Goal: Information Seeking & Learning: Learn about a topic

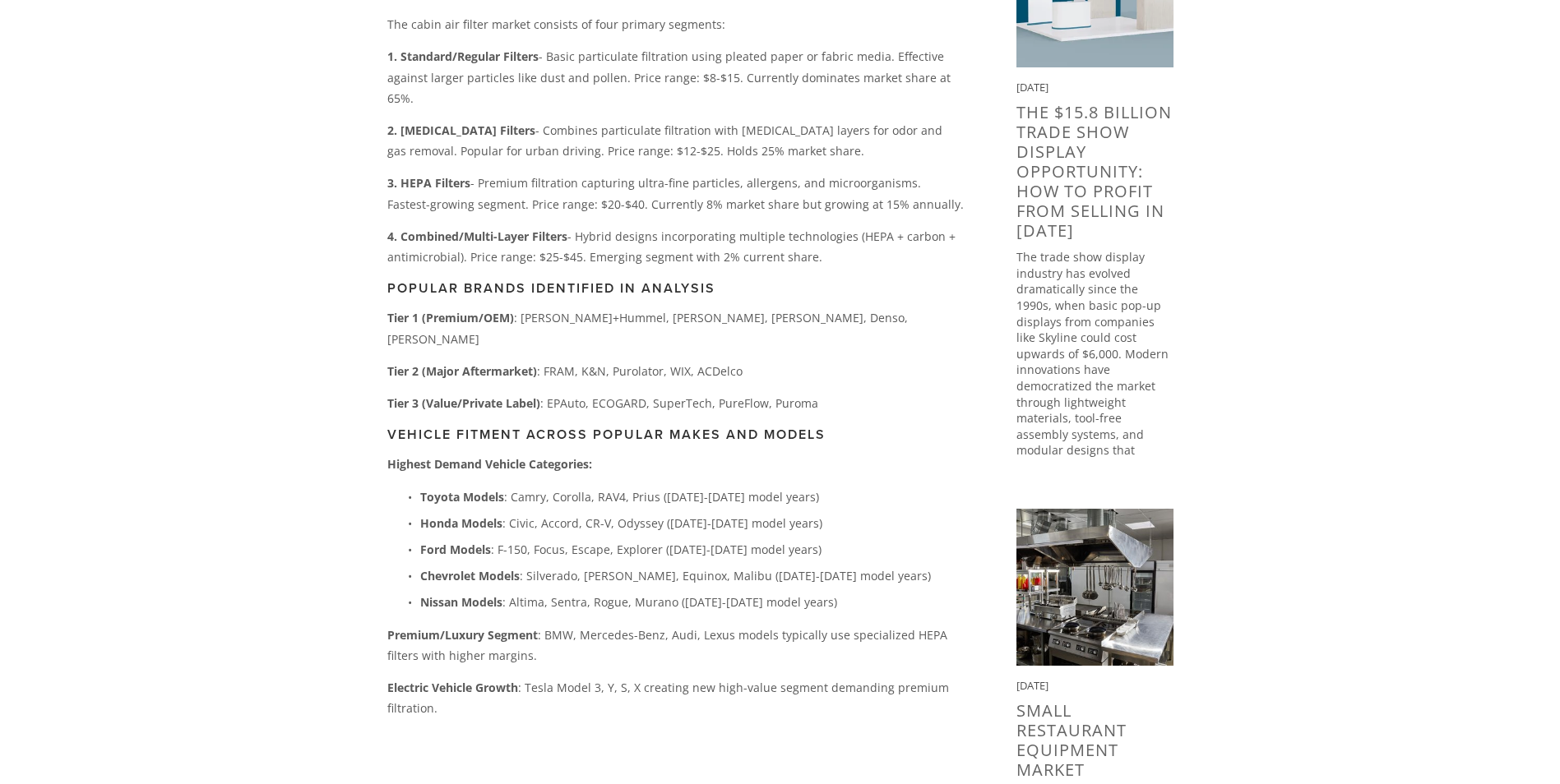
scroll to position [904, 0]
click at [796, 512] on p "Honda Models : Civic, Accord, CR-V, Odyssey ([DATE]-[DATE] model years)" at bounding box center [692, 522] width 544 height 20
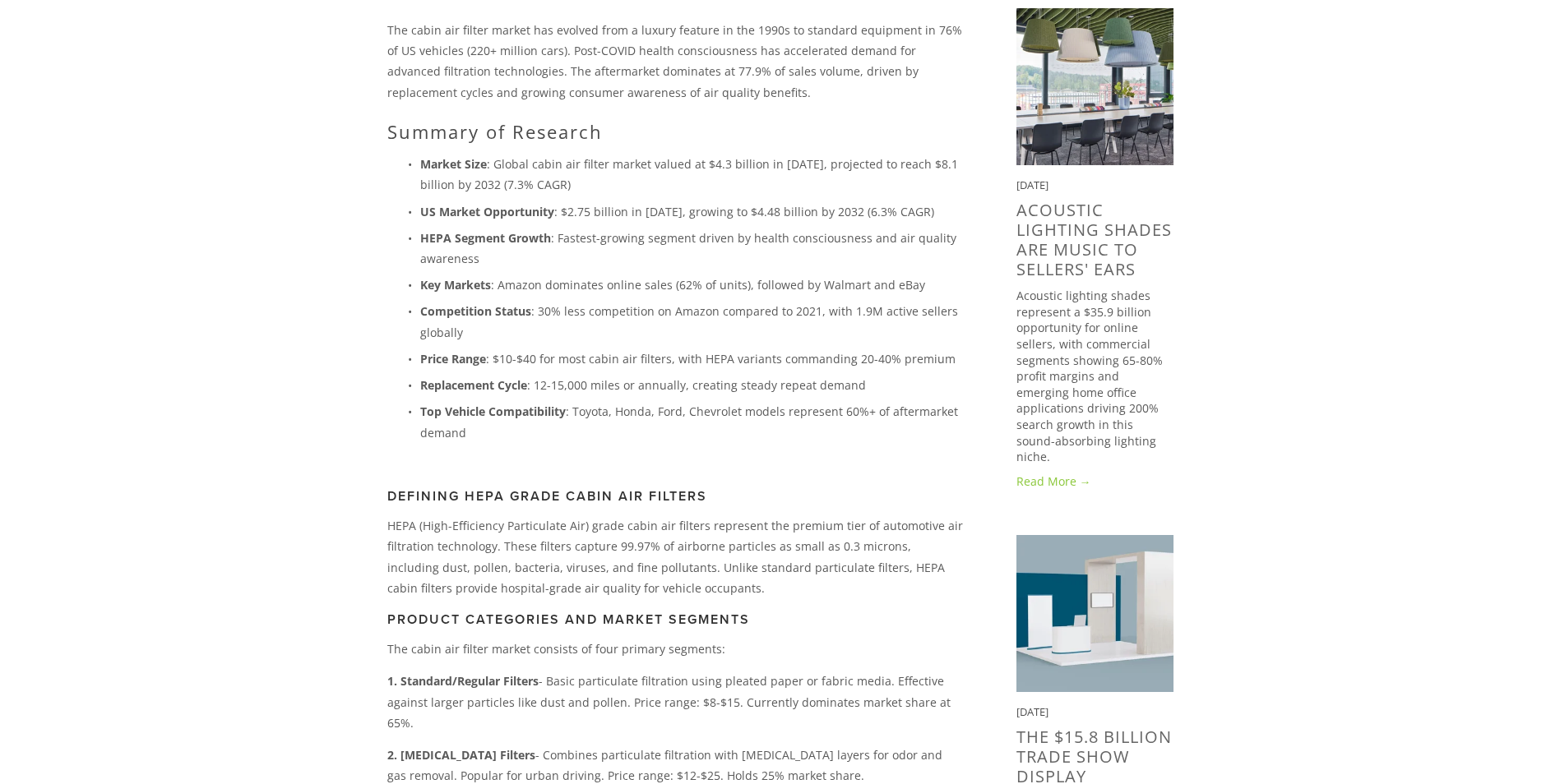
scroll to position [247, 0]
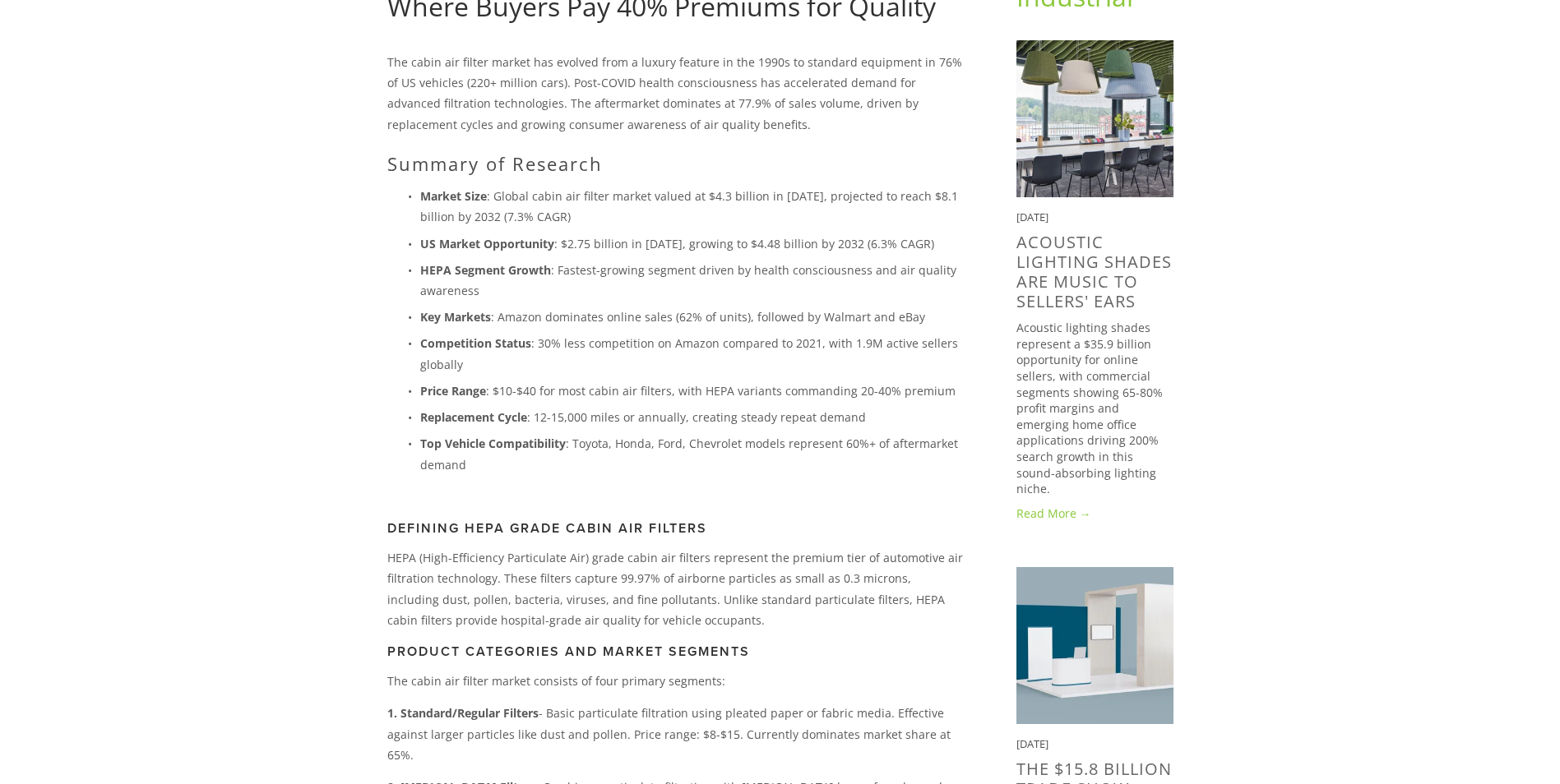
click at [796, 473] on p "Top Vehicle Compatibility : Toyota, Honda, Ford, Chevrolet models represent 60%…" at bounding box center [692, 453] width 544 height 42
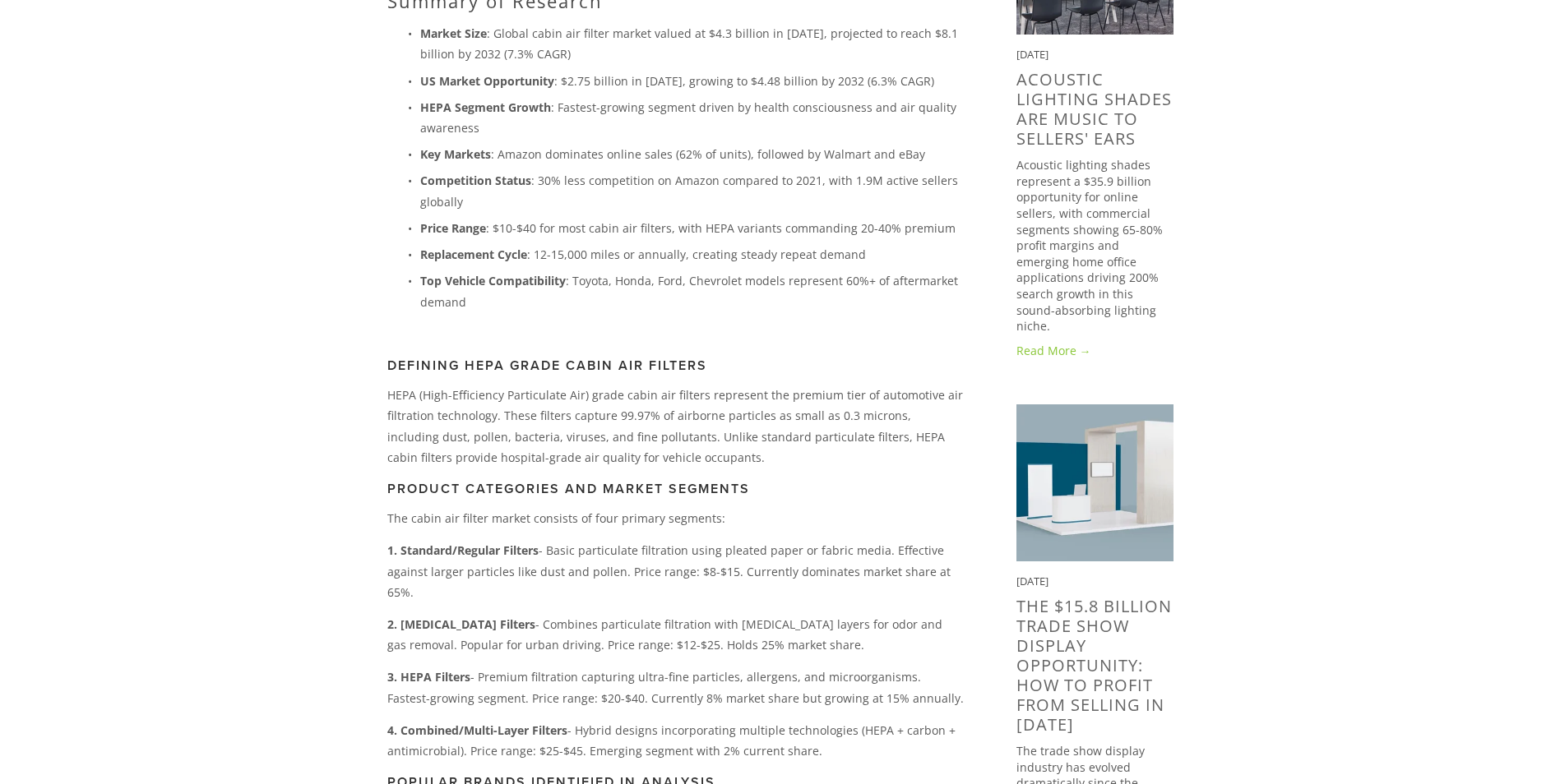
scroll to position [329, 0]
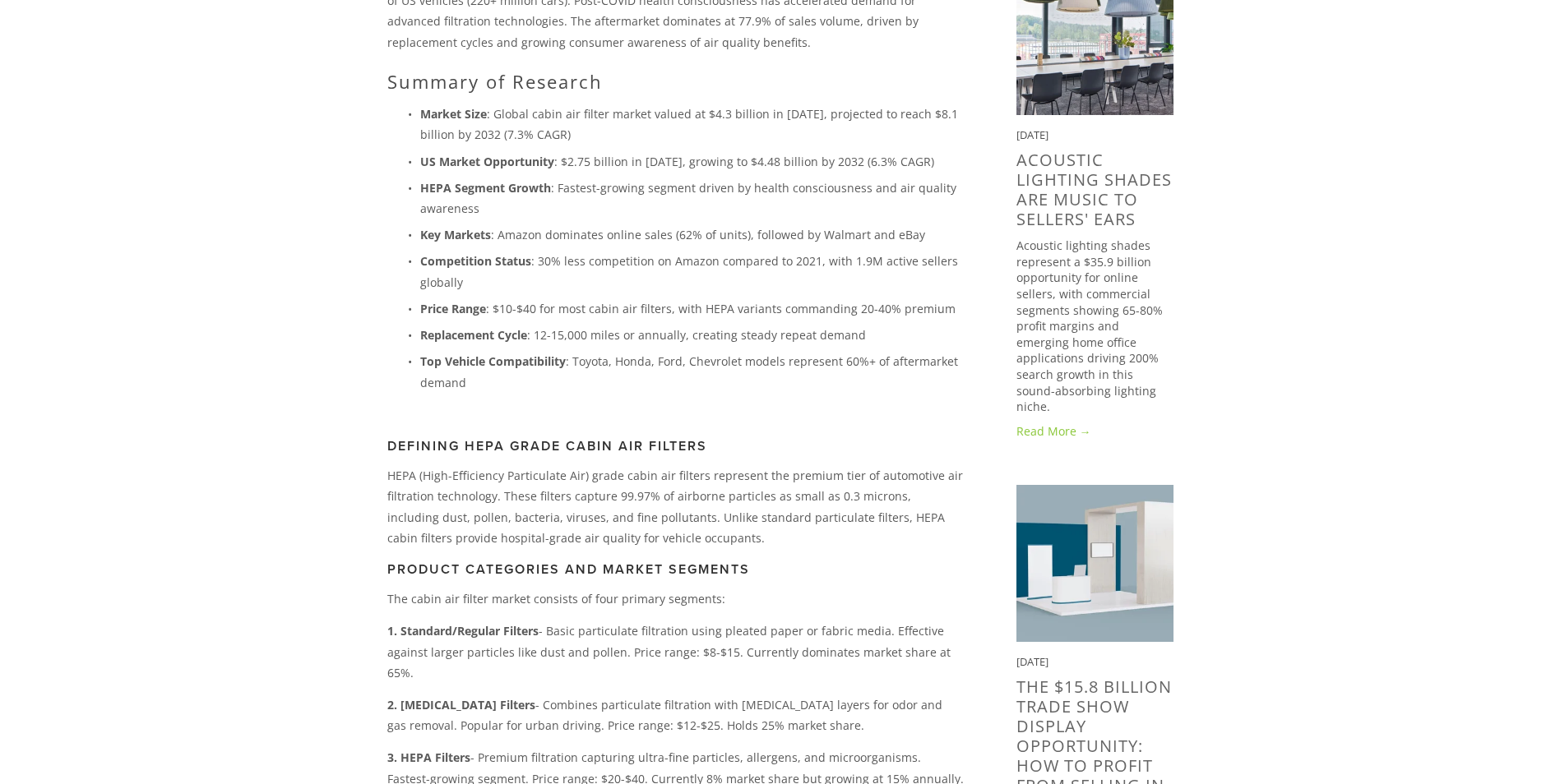
click at [696, 309] on p "Price Range : $10-$40 for most cabin air filters, with HEPA variants commanding…" at bounding box center [692, 308] width 544 height 20
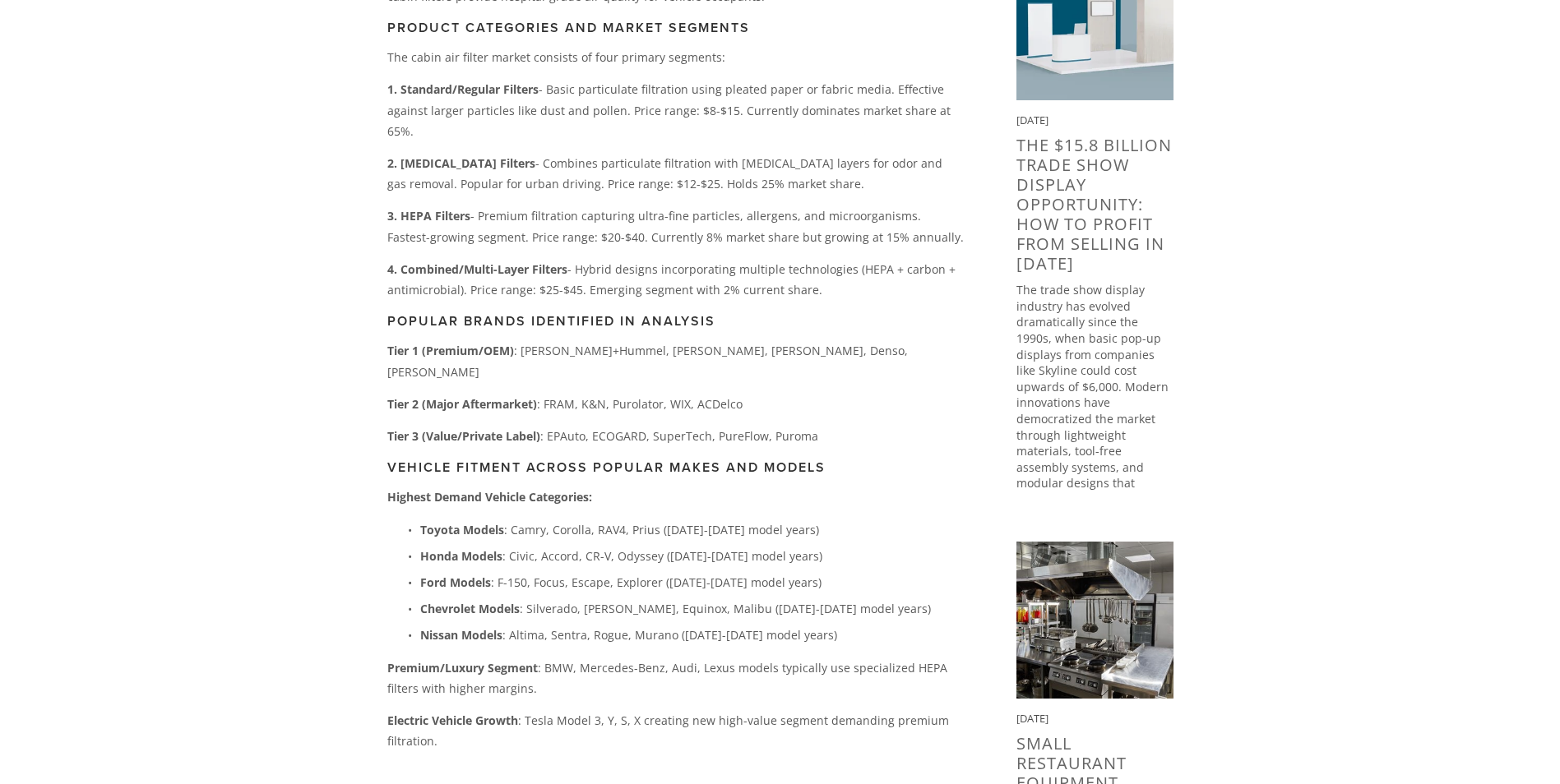
scroll to position [904, 0]
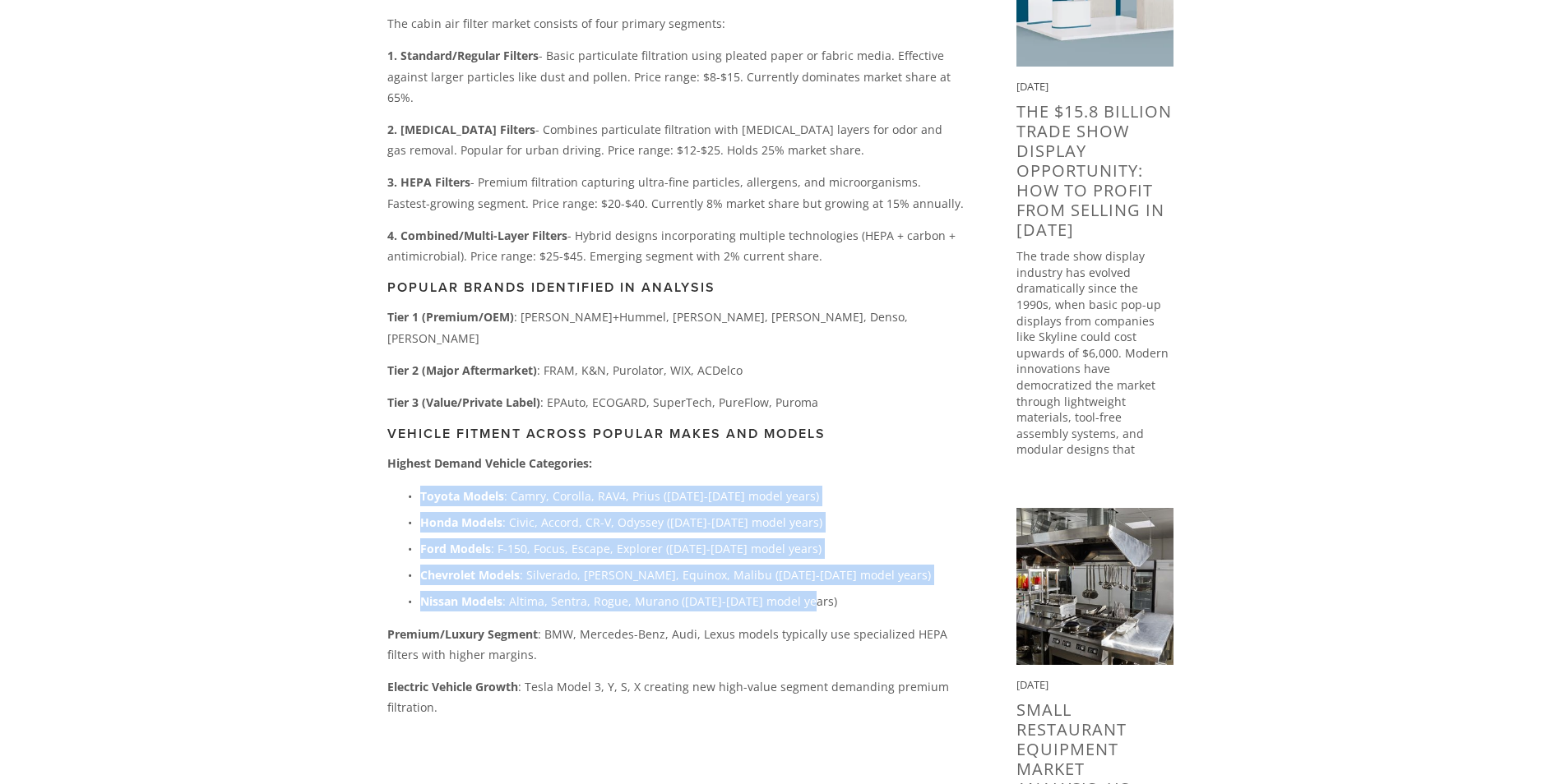
drag, startPoint x: 421, startPoint y: 450, endPoint x: 813, endPoint y: 547, distance: 403.8
click at [813, 547] on ul "Toyota Models : Camry, Corolla, RAV4, Prius ([DATE]-[DATE] model years) Honda M…" at bounding box center [676, 549] width 576 height 127
copy ul "Toyota Models : Camry, Corolla, RAV4, Prius ([DATE]-[DATE] model years) Honda M…"
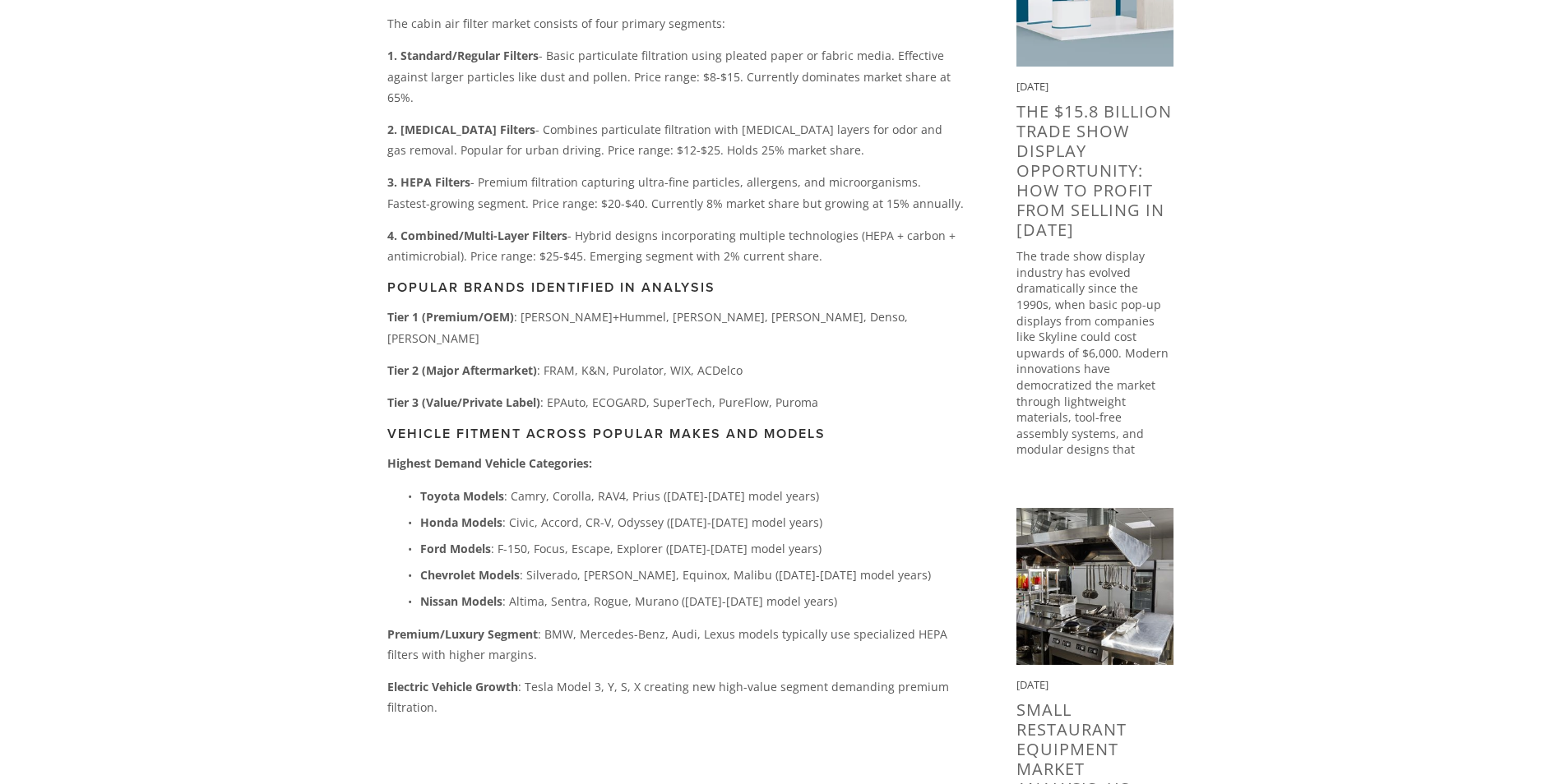
click at [536, 624] on p "Premium/Luxury Segment : BMW, Mercedes-Benz, Audi, Lexus models typically use s…" at bounding box center [676, 644] width 576 height 42
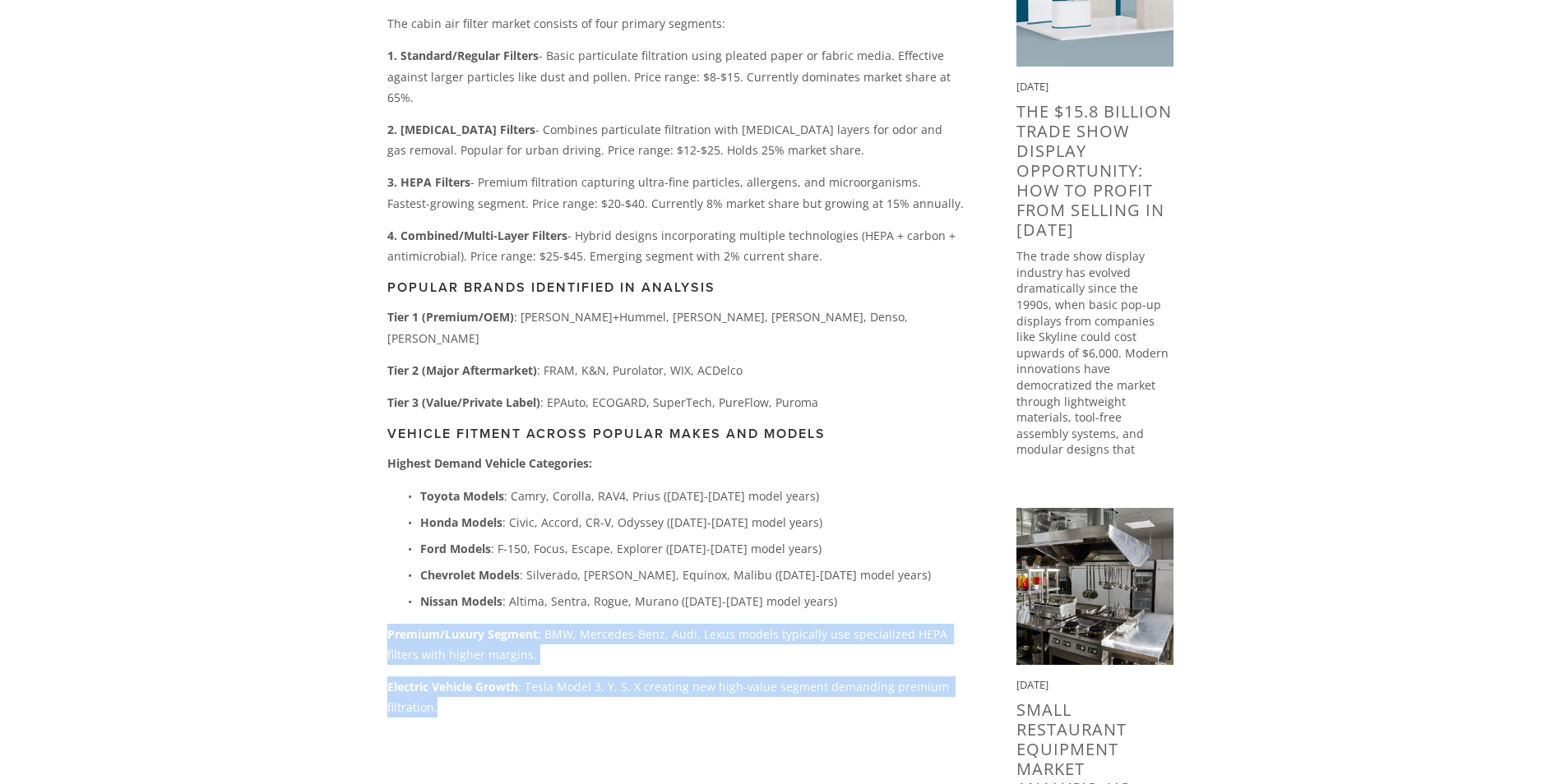
drag, startPoint x: 391, startPoint y: 592, endPoint x: 485, endPoint y: 669, distance: 121.5
click at [485, 669] on div "The cabin air filter market has evolved from a luxury feature in the 1990s to s…" at bounding box center [675, 93] width 604 height 1399
copy div "Premium/Luxury Segment : BMW, Mercedes-Benz, Audi, Lexus models typically use s…"
click at [845, 453] on p "Highest Demand Vehicle Categories:" at bounding box center [676, 463] width 576 height 20
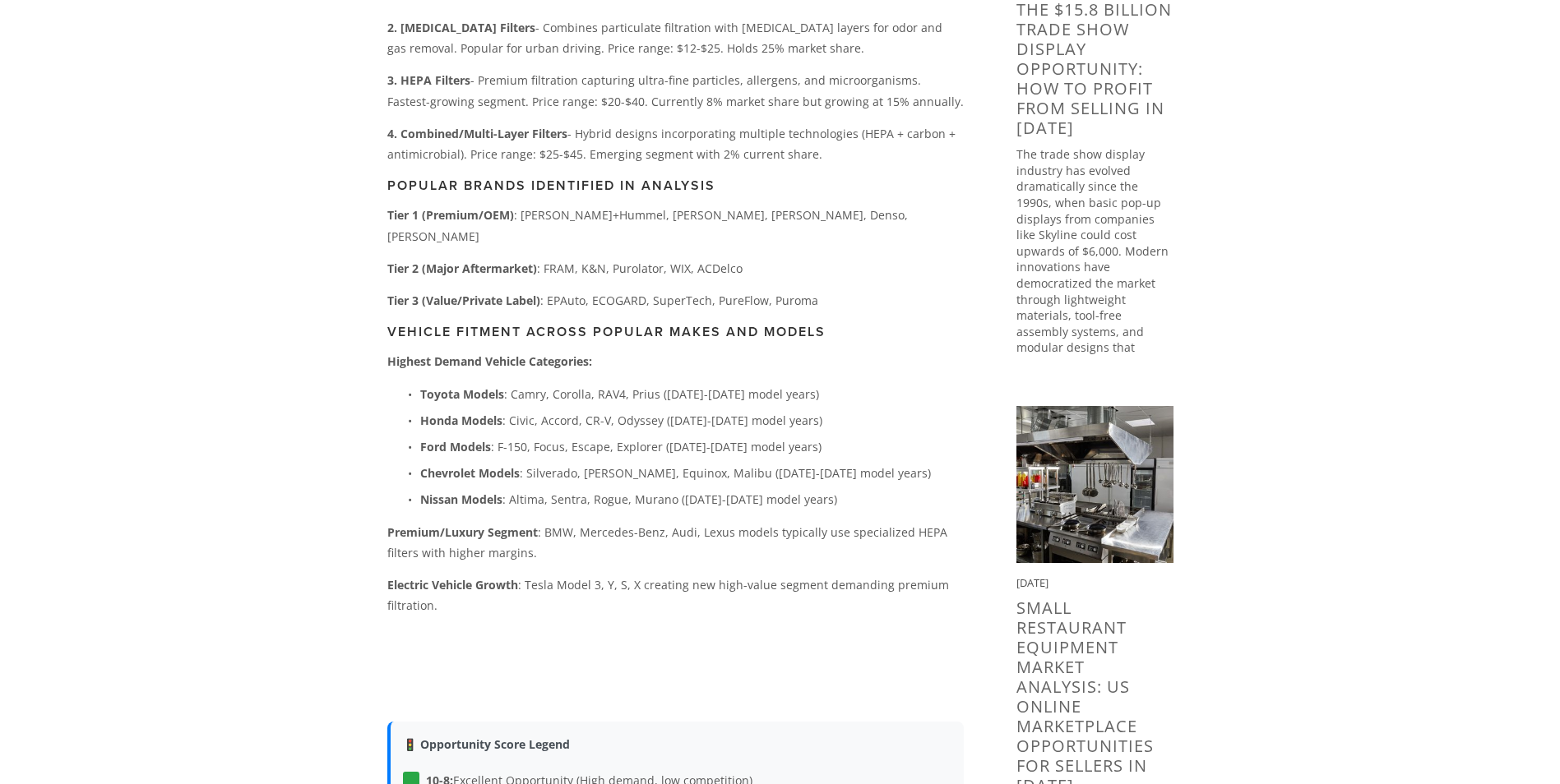
scroll to position [986, 0]
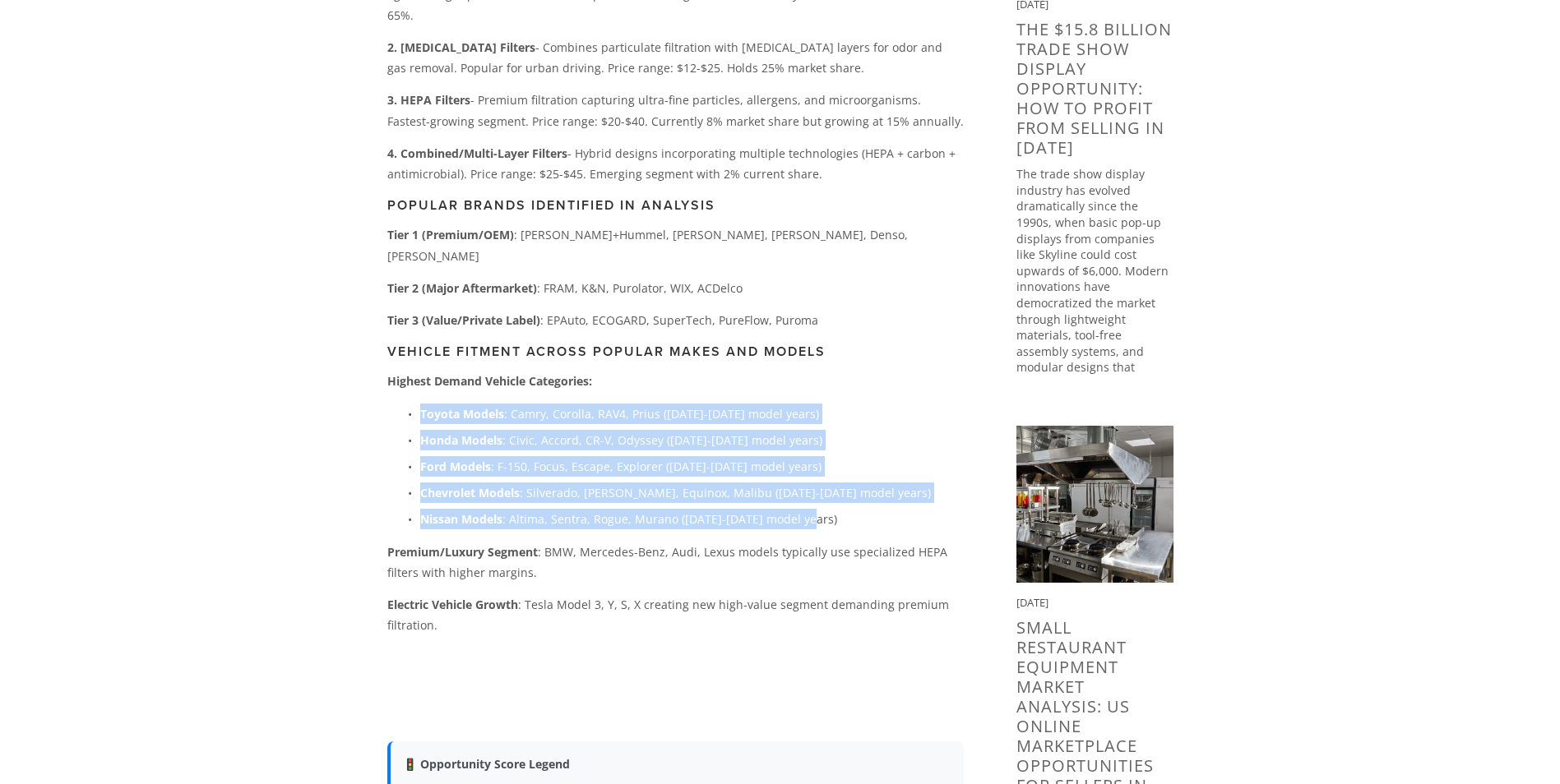
drag, startPoint x: 421, startPoint y: 372, endPoint x: 854, endPoint y: 479, distance: 446.0
click at [854, 479] on ul "Toyota Models : Camry, Corolla, RAV4, Prius ([DATE]-[DATE] model years) Honda M…" at bounding box center [676, 467] width 576 height 127
copy ul "Toyota Models : Camry, Corolla, RAV4, Prius ([DATE]-[DATE] model years) Honda M…"
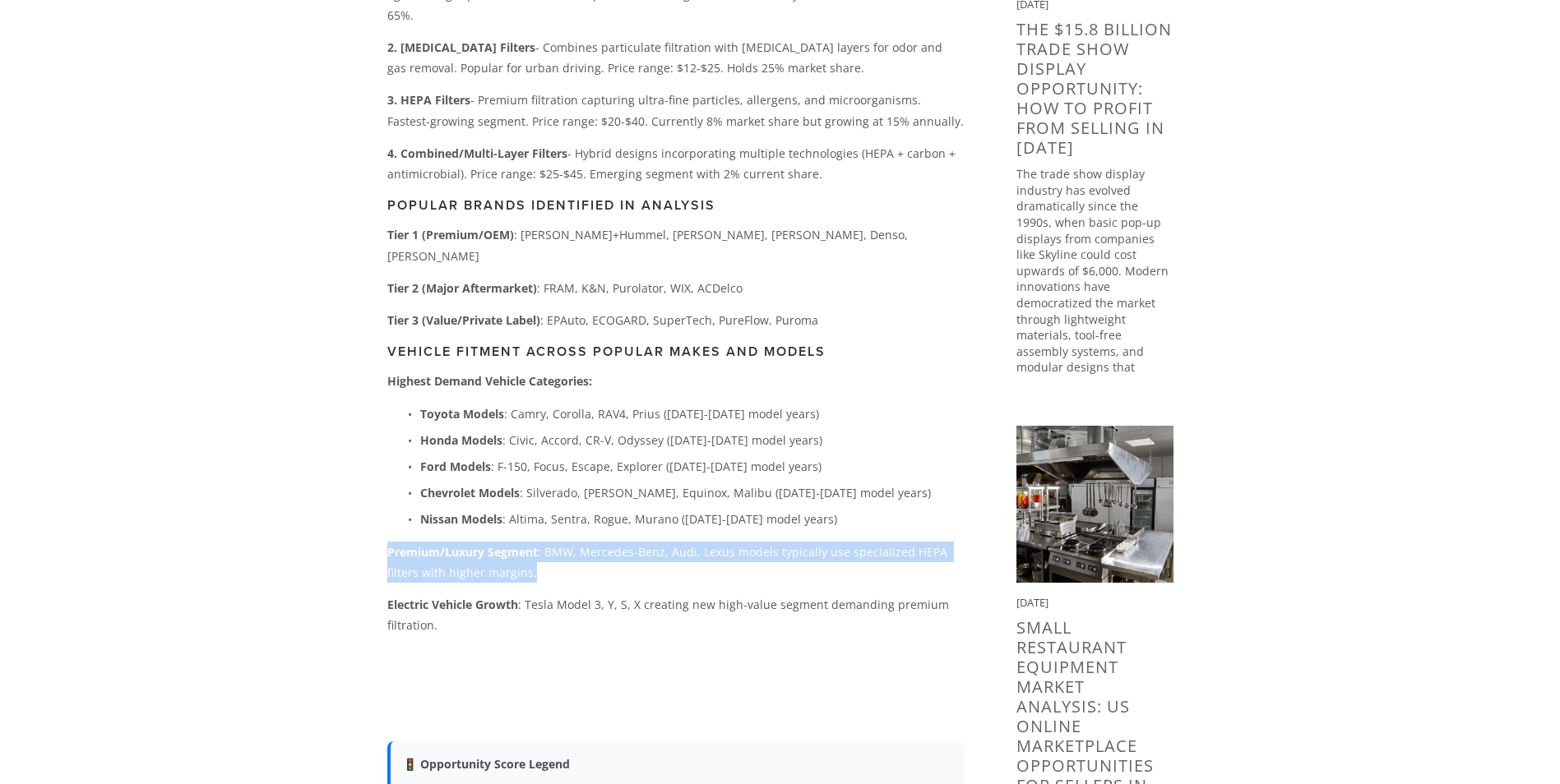
drag, startPoint x: 387, startPoint y: 510, endPoint x: 581, endPoint y: 541, distance: 196.5
click at [581, 541] on p "Premium/Luxury Segment : BMW, Mercedes-Benz, Audi, Lexus models typically use s…" at bounding box center [676, 562] width 576 height 42
copy p "Premium/Luxury Segment : BMW, Mercedes-Benz, Audi, Lexus models typically use s…"
